Goal: Task Accomplishment & Management: Manage account settings

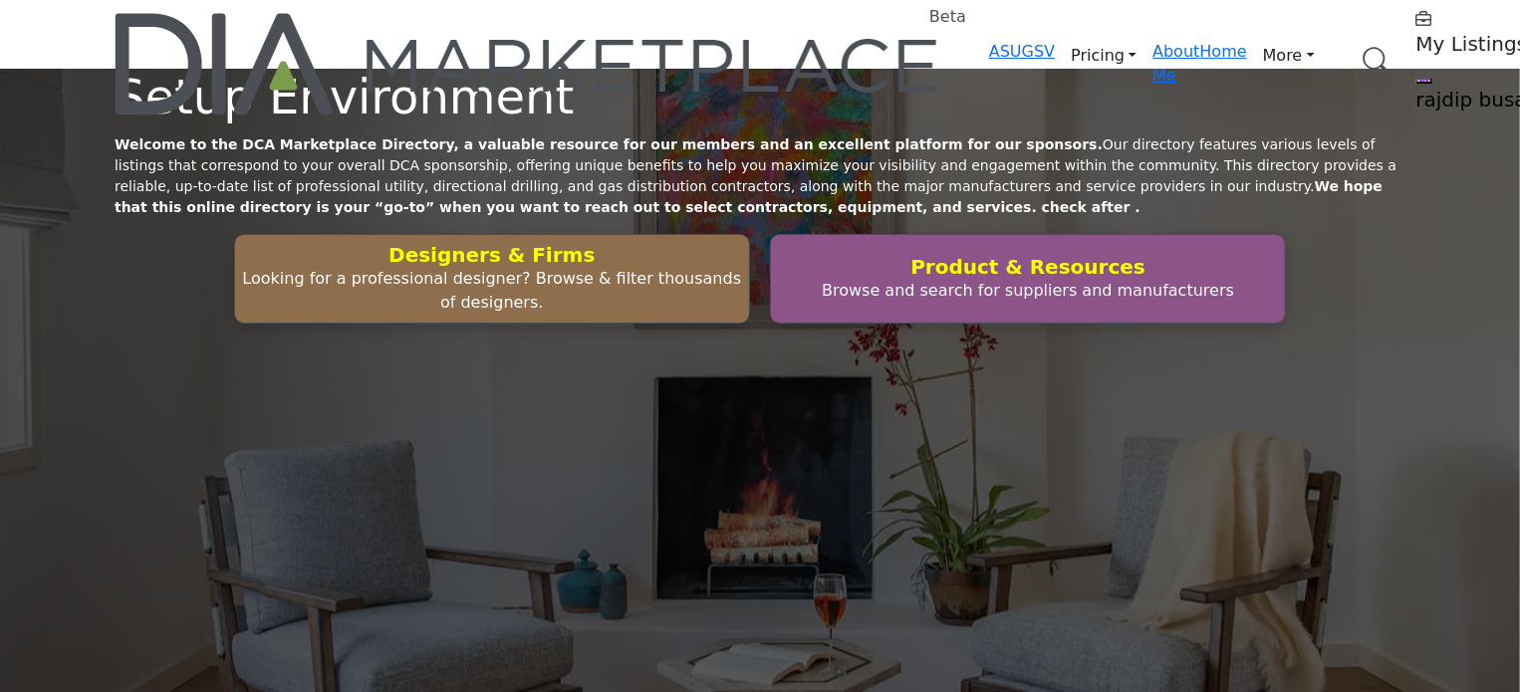
click at [1417, 34] on h5 "My Listings" at bounding box center [1541, 44] width 249 height 24
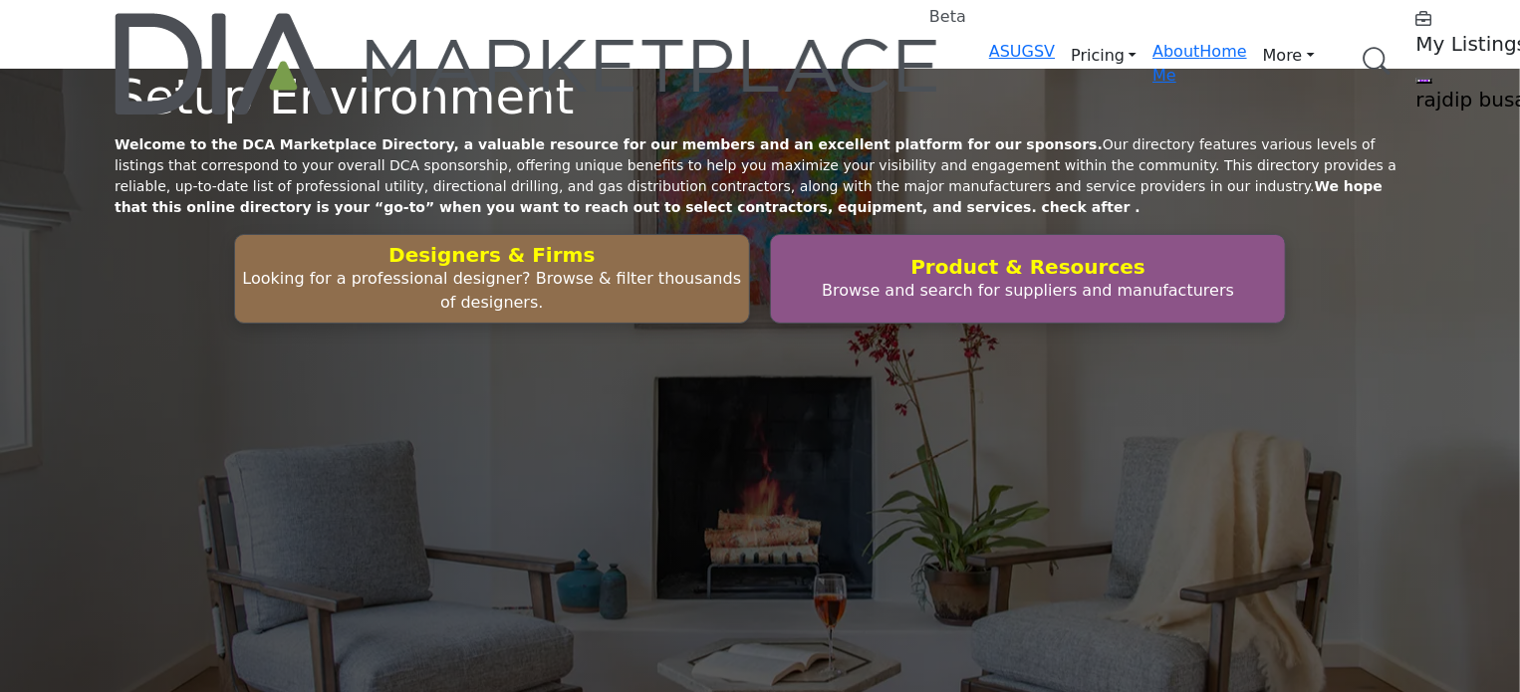
click at [1417, 32] on h5 "My Listings" at bounding box center [1541, 44] width 249 height 24
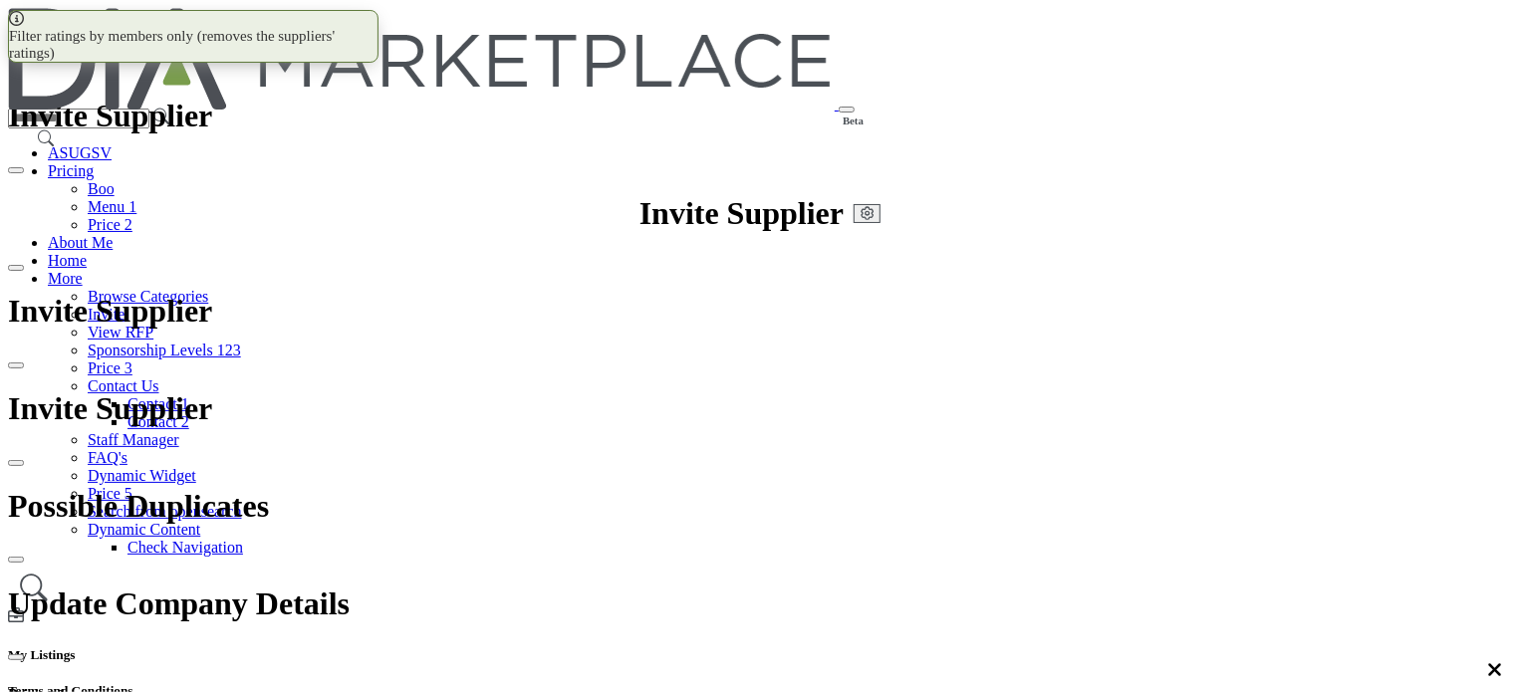
click at [1161, 648] on h5 "My Listings" at bounding box center [760, 656] width 1504 height 16
drag, startPoint x: 1271, startPoint y: 235, endPoint x: 1303, endPoint y: 240, distance: 32.3
drag, startPoint x: 1332, startPoint y: 307, endPoint x: 1331, endPoint y: 319, distance: 12.0
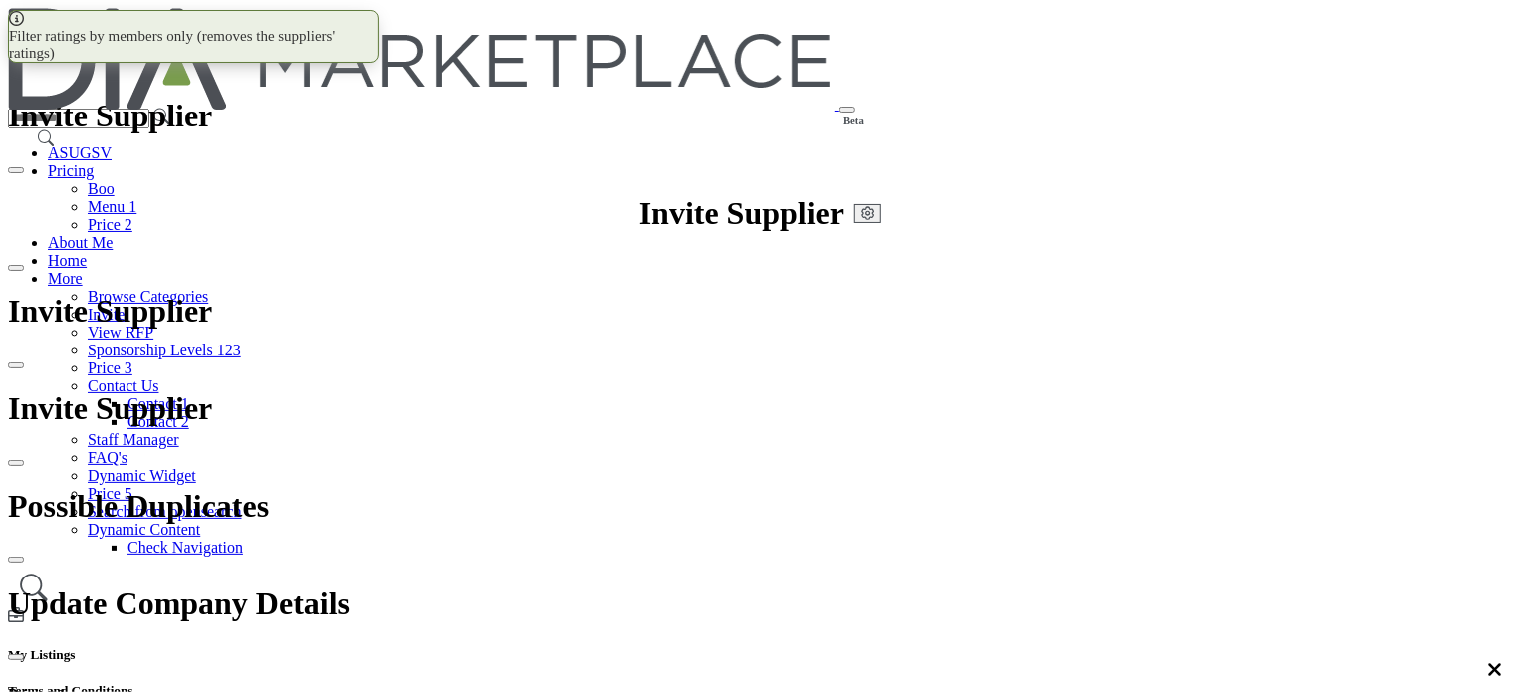
click at [1172, 648] on h5 "My Listings" at bounding box center [760, 656] width 1504 height 16
